Goal: Entertainment & Leisure: Consume media (video, audio)

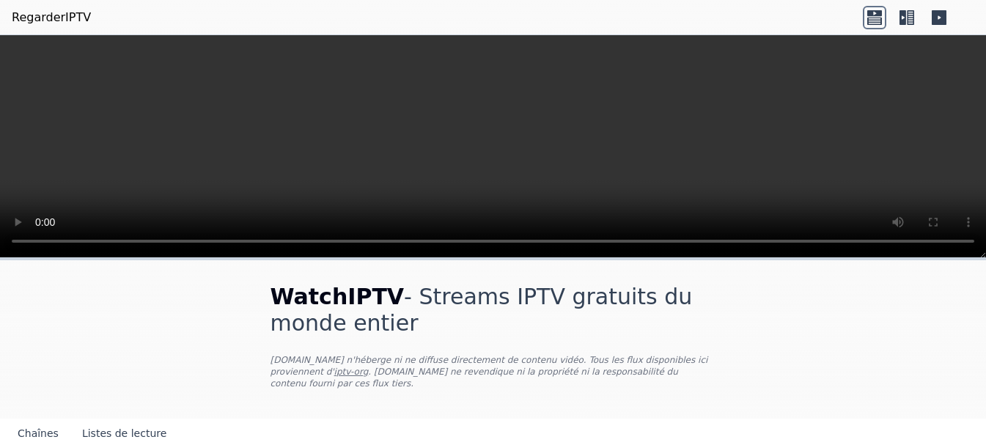
click at [457, 132] on video at bounding box center [493, 146] width 986 height 223
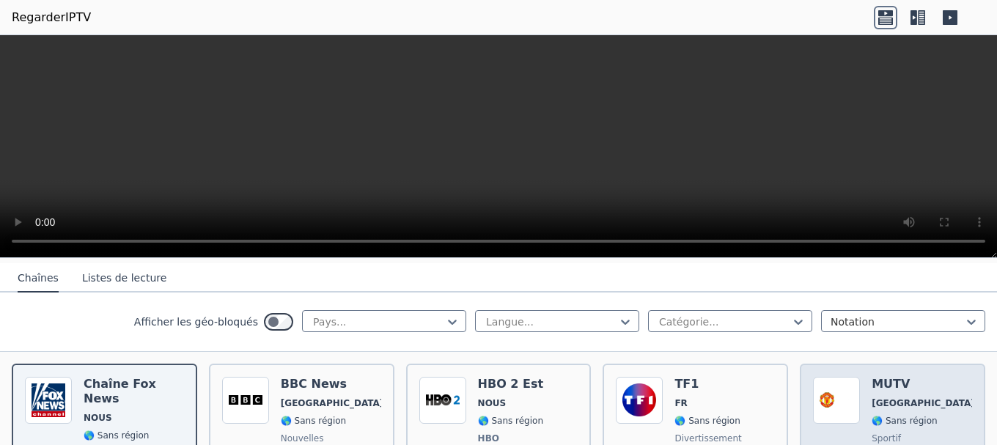
scroll to position [164, 0]
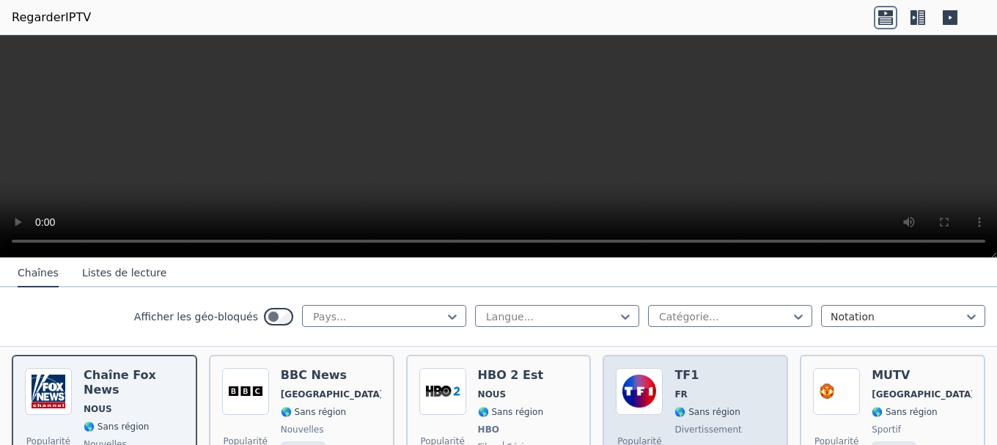
click at [677, 407] on font "🌎 Sans région" at bounding box center [706, 412] width 65 height 10
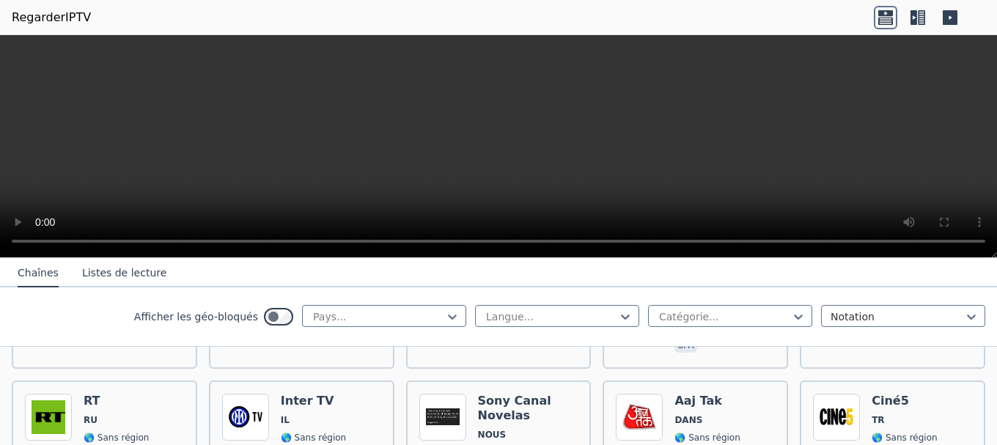
scroll to position [1327, 0]
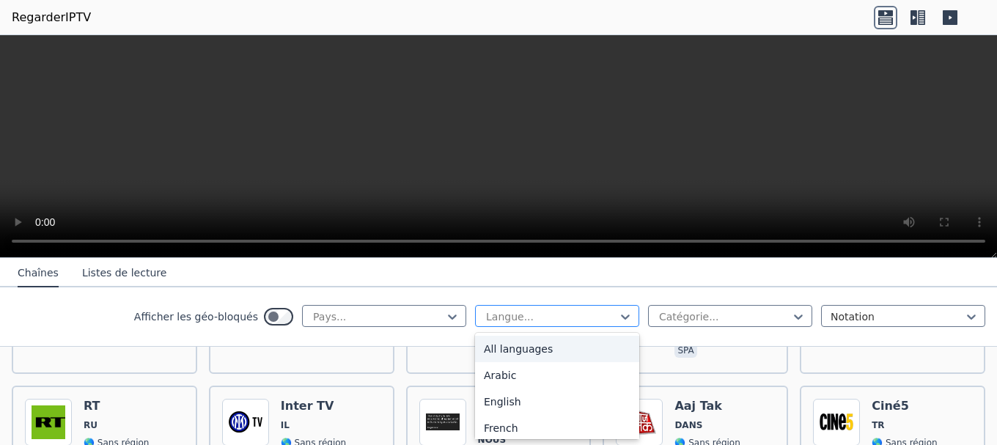
click at [581, 315] on div at bounding box center [551, 316] width 133 height 15
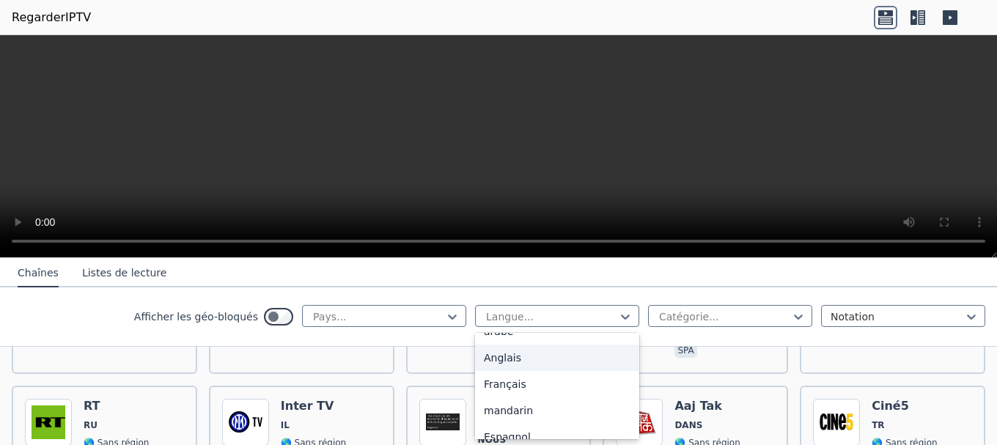
scroll to position [45, 0]
click at [531, 376] on div "Français" at bounding box center [557, 383] width 164 height 26
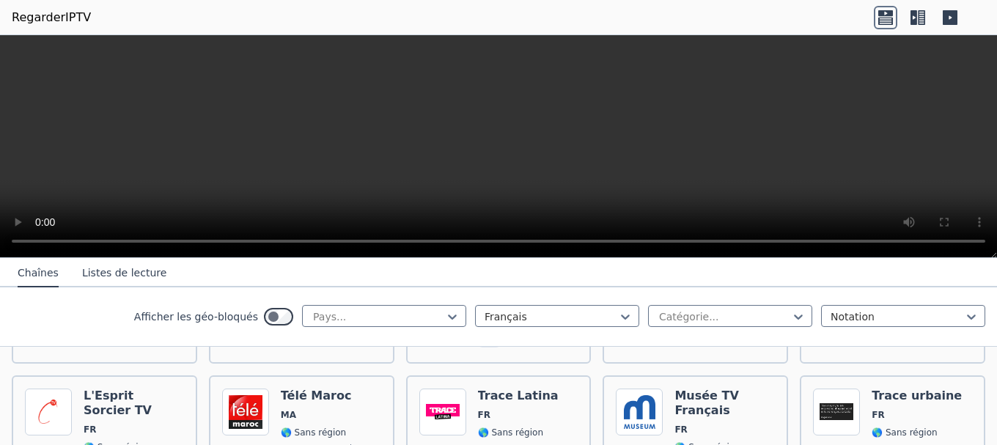
scroll to position [757, 0]
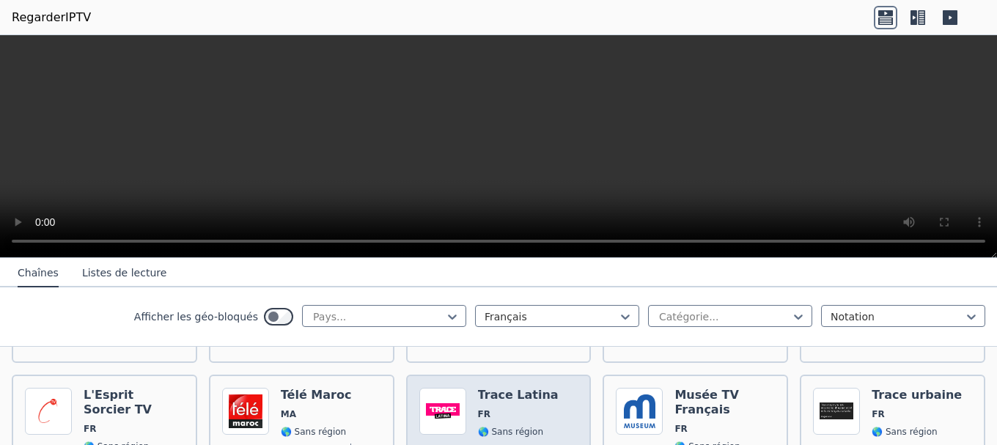
click at [523, 427] on font "🌎 Sans région" at bounding box center [510, 432] width 65 height 10
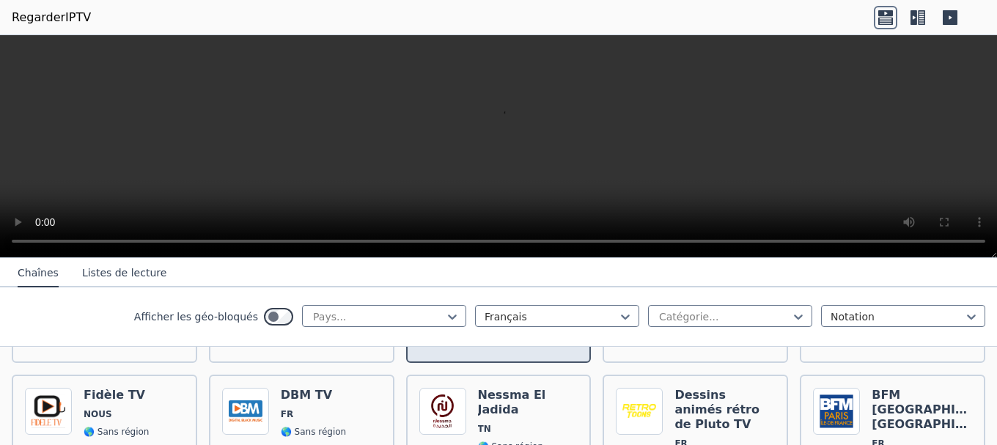
scroll to position [902, 0]
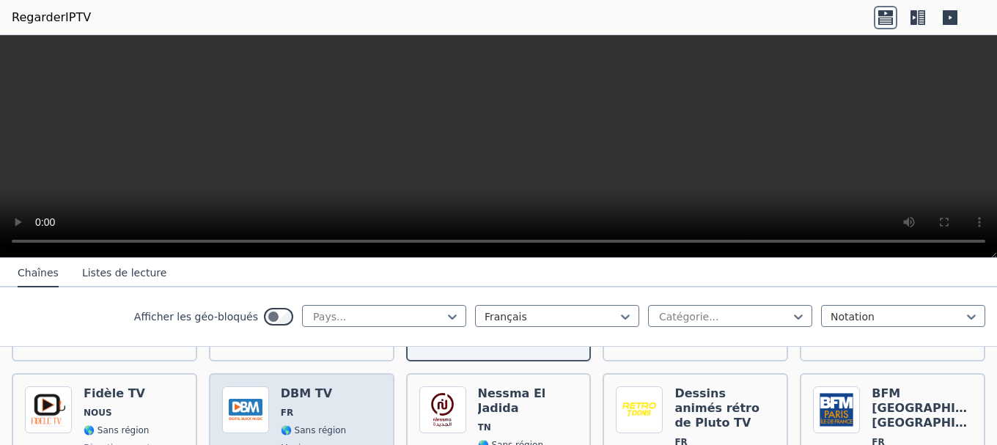
click at [285, 408] on font "FR" at bounding box center [287, 413] width 12 height 10
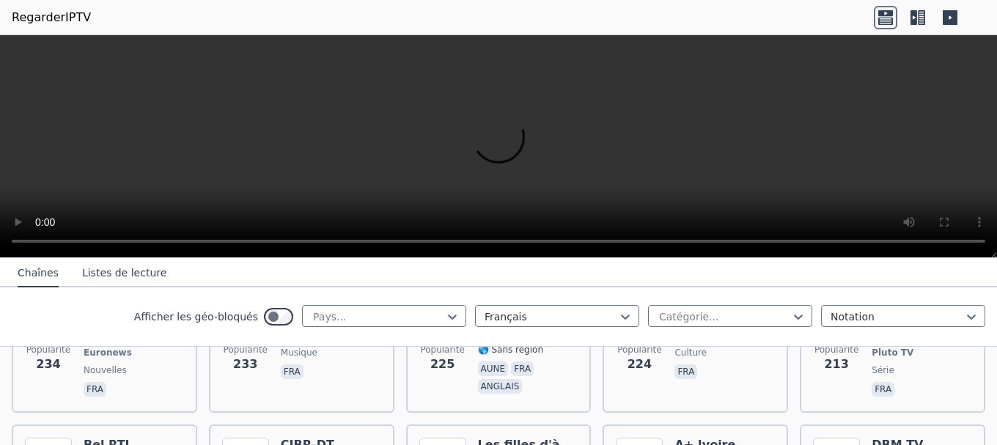
scroll to position [1226, 0]
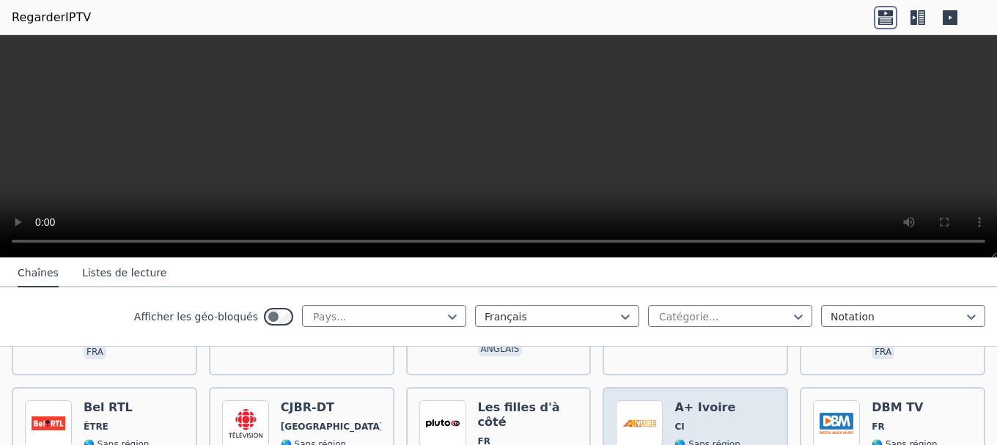
click at [705, 421] on span "CI" at bounding box center [706, 427] width 65 height 12
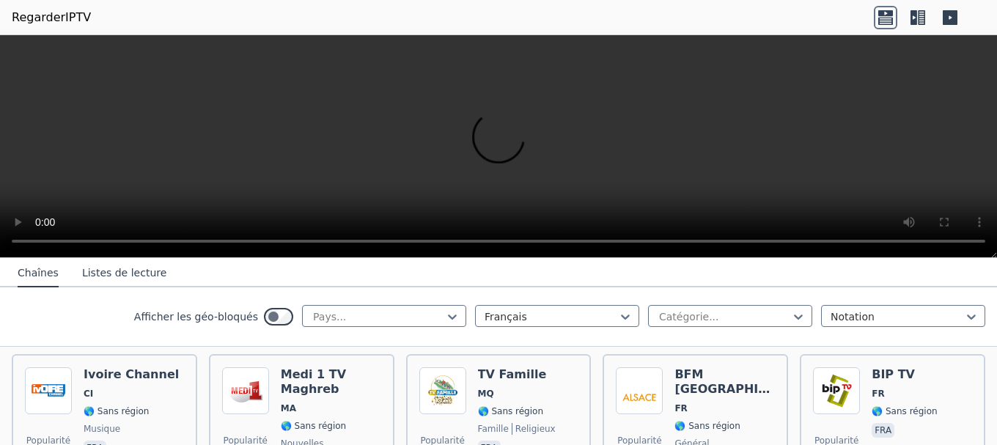
scroll to position [4503, 0]
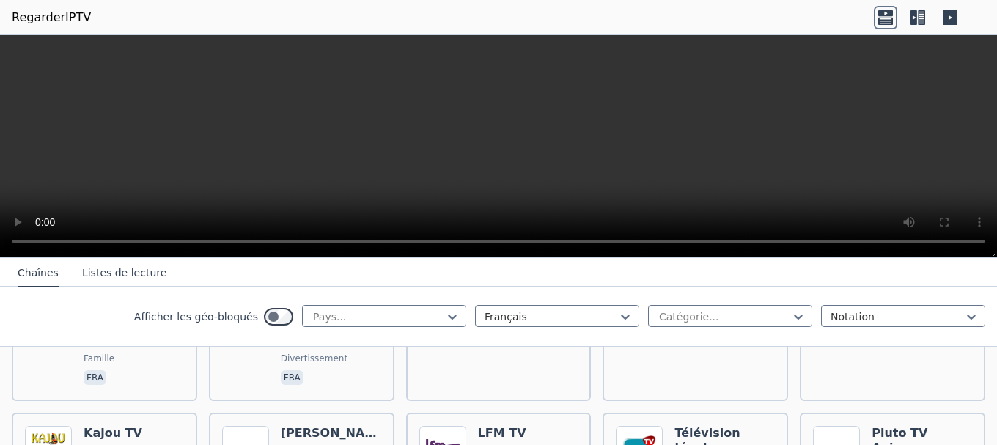
scroll to position [6199, 0]
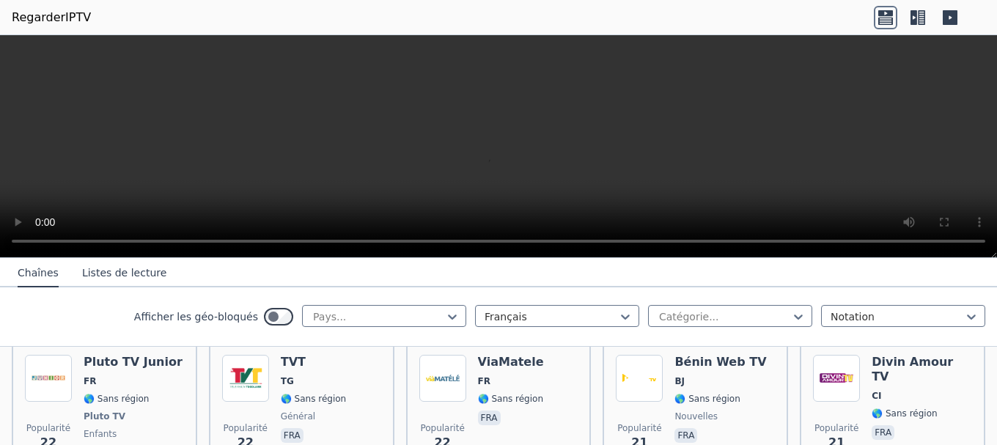
scroll to position [7726, 0]
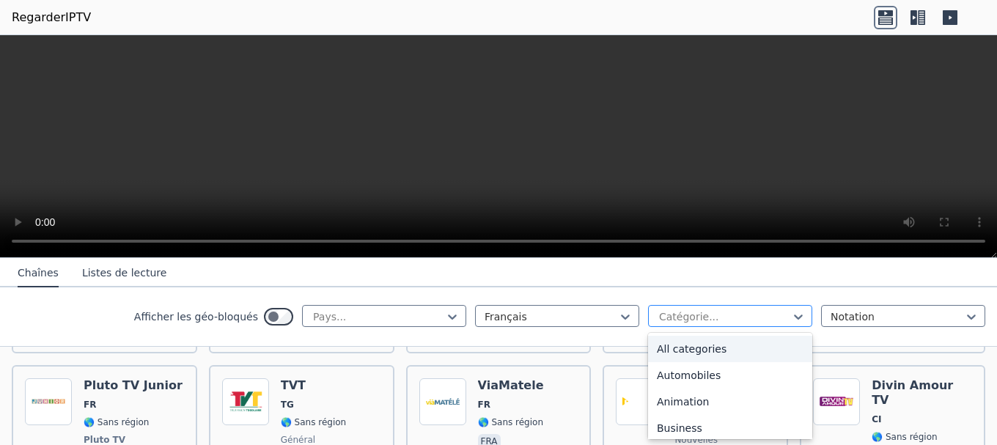
click at [693, 306] on div "Catégorie..." at bounding box center [730, 316] width 164 height 22
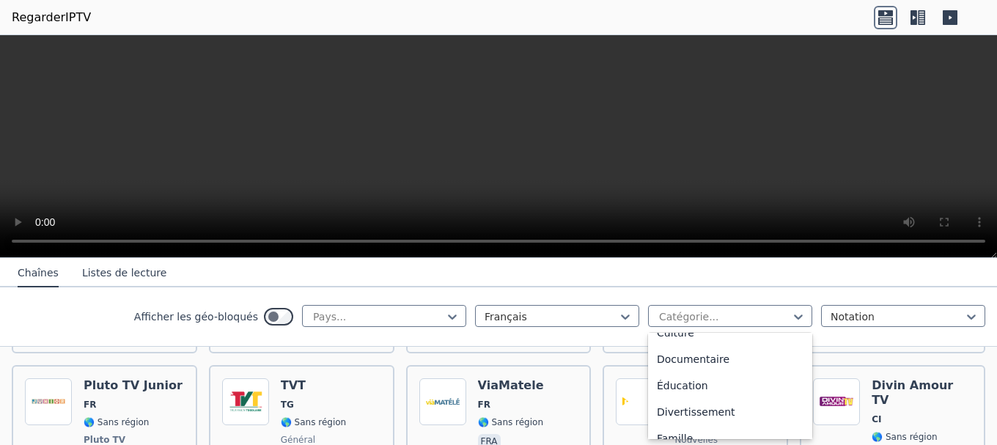
scroll to position [0, 0]
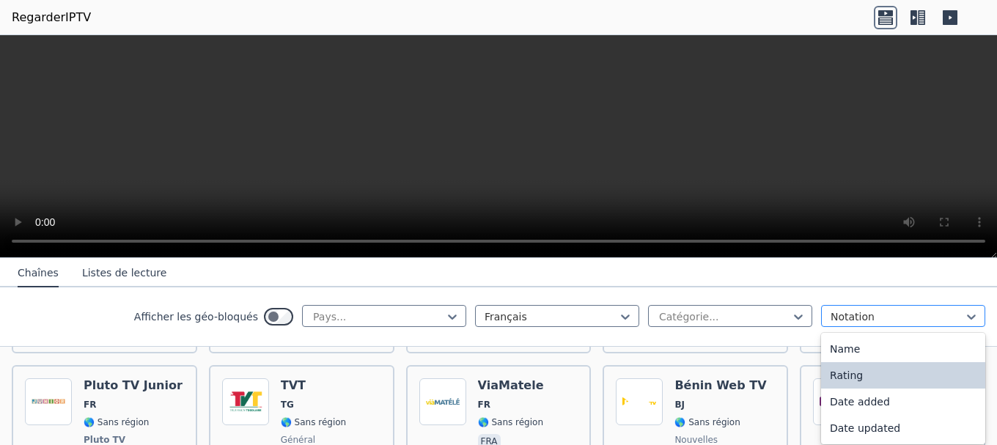
click at [845, 317] on div at bounding box center [897, 316] width 133 height 15
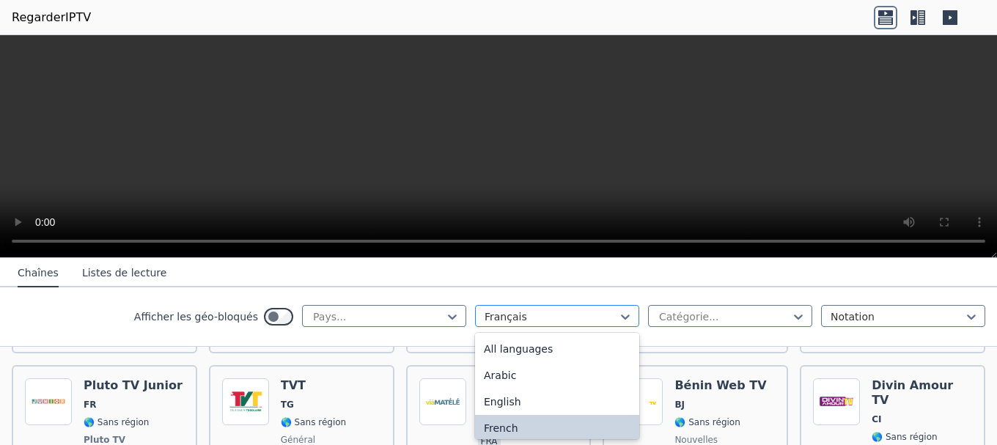
click at [507, 315] on div at bounding box center [551, 316] width 133 height 15
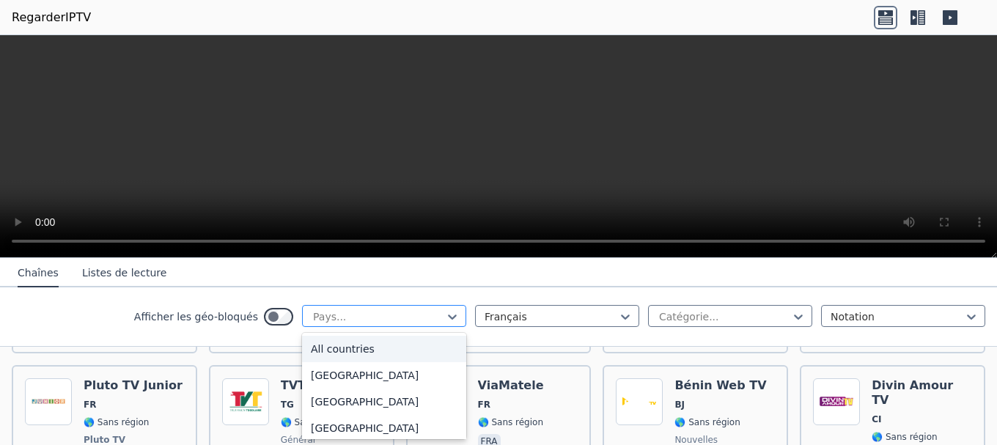
click at [421, 313] on div at bounding box center [378, 316] width 133 height 15
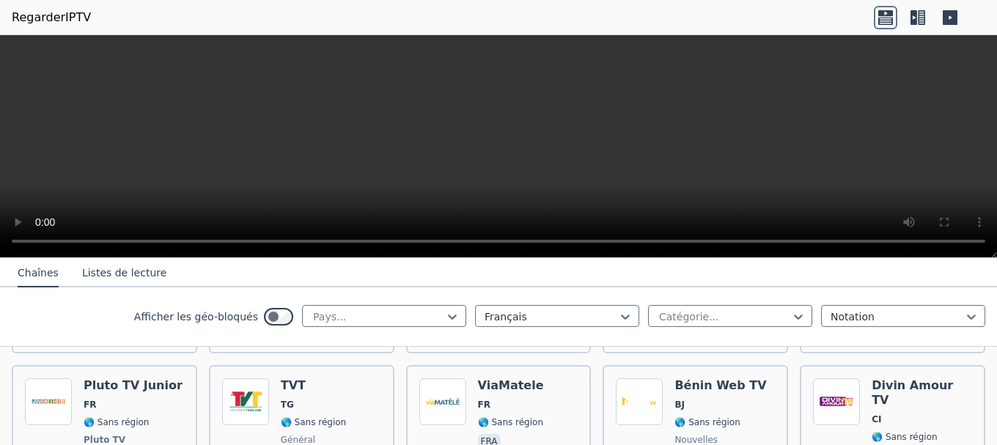
click at [111, 270] on font "Listes de lecture" at bounding box center [124, 273] width 84 height 12
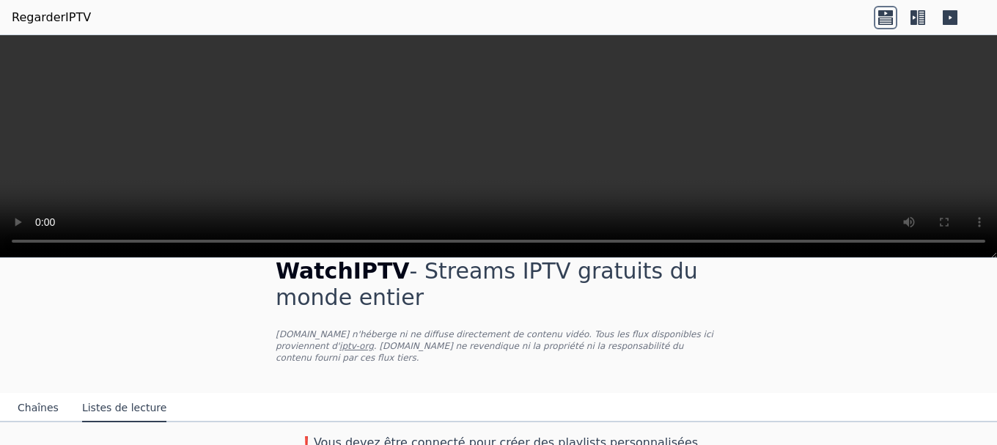
click at [916, 18] on icon at bounding box center [914, 17] width 7 height 15
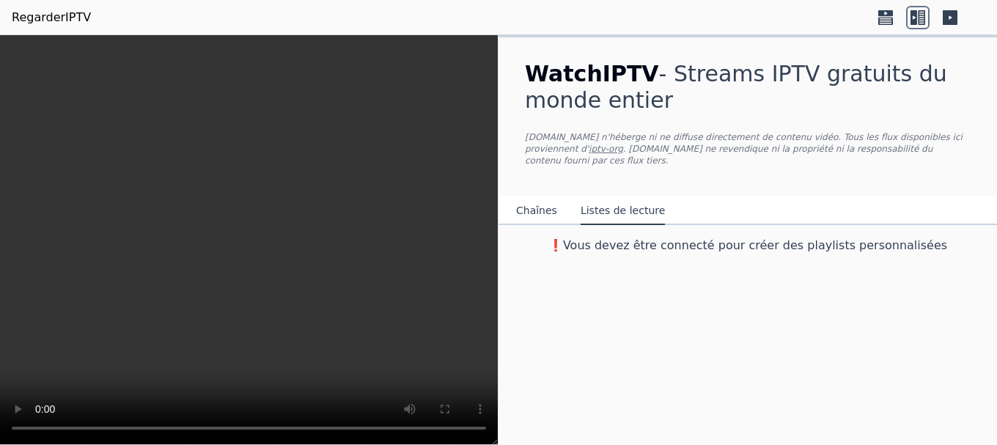
click at [943, 23] on icon at bounding box center [950, 17] width 15 height 15
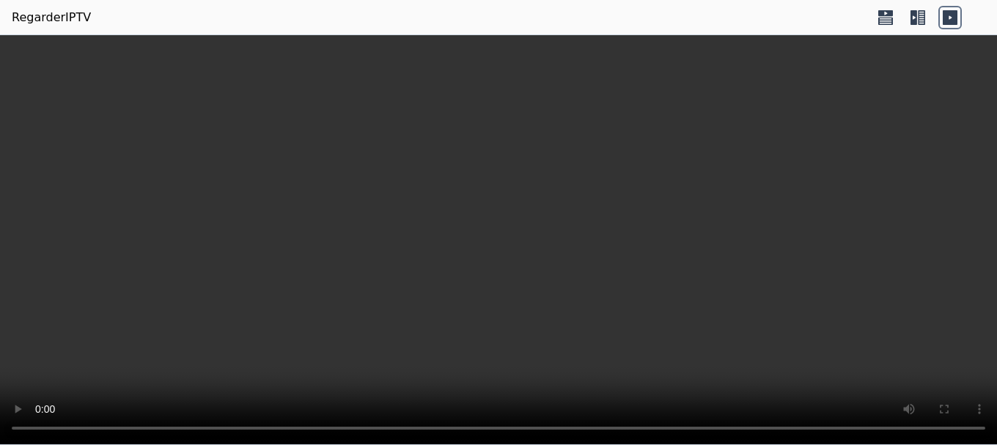
click at [909, 23] on icon at bounding box center [917, 17] width 23 height 23
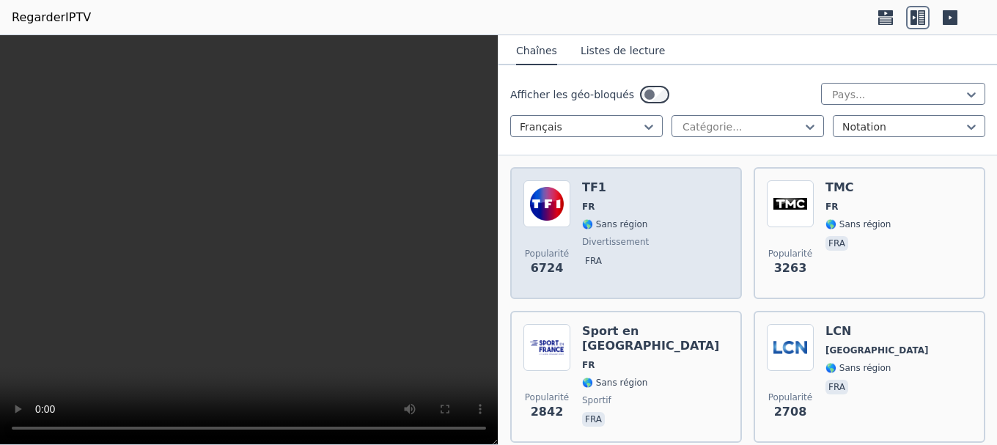
scroll to position [159, 0]
click at [617, 238] on font "divertissement" at bounding box center [615, 243] width 67 height 10
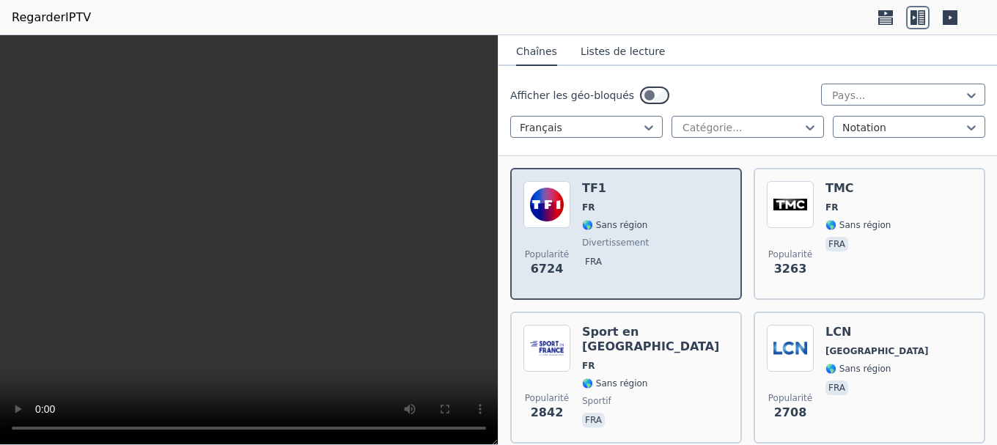
click at [617, 238] on font "divertissement" at bounding box center [615, 243] width 67 height 10
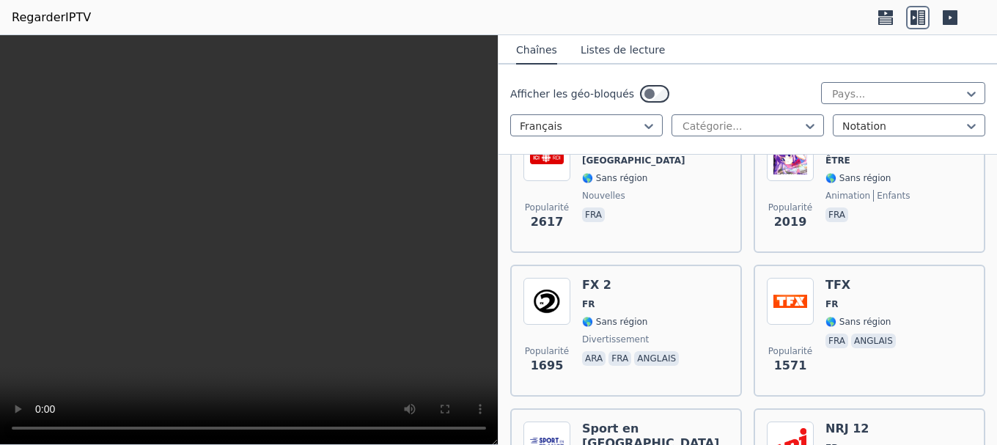
scroll to position [494, 0]
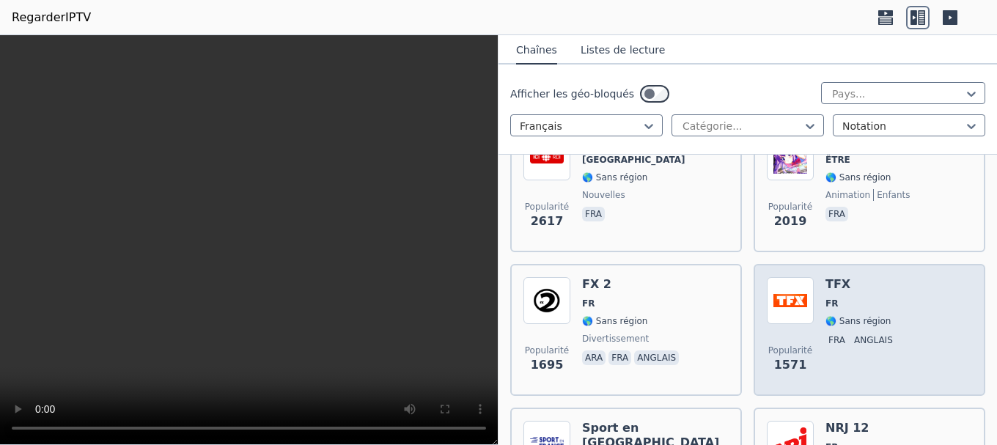
click at [837, 298] on span "FR" at bounding box center [861, 304] width 73 height 12
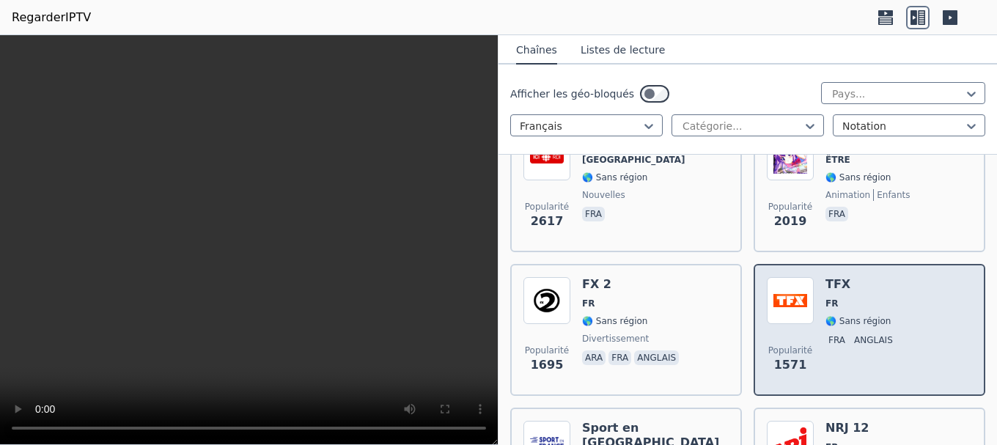
click at [837, 298] on span "FR" at bounding box center [861, 304] width 73 height 12
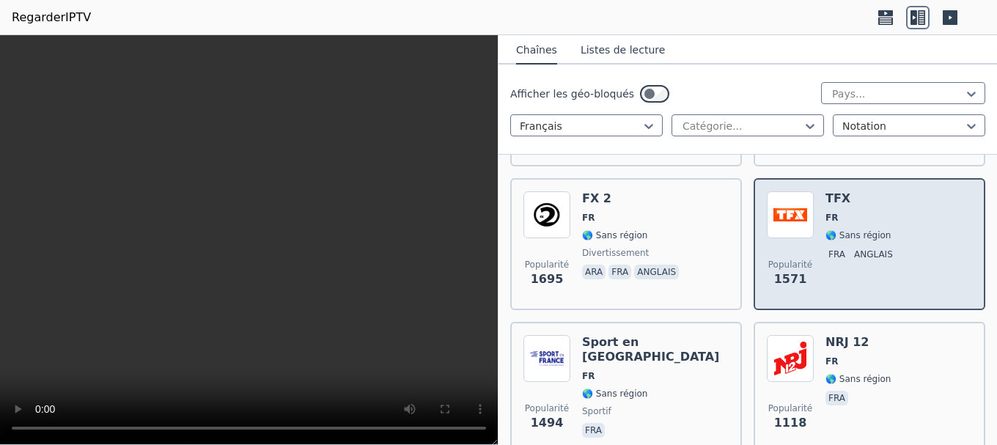
scroll to position [589, 0]
